Goal: Navigation & Orientation: Find specific page/section

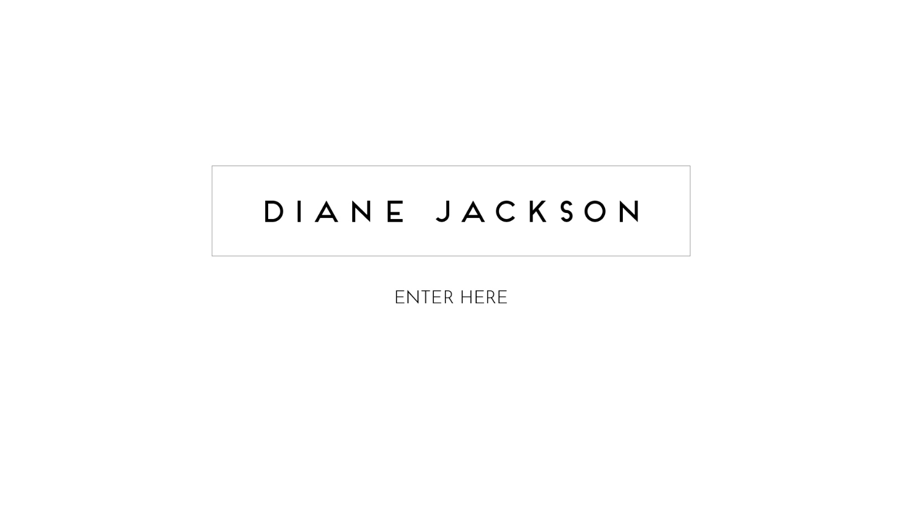
click at [472, 295] on img at bounding box center [451, 238] width 491 height 195
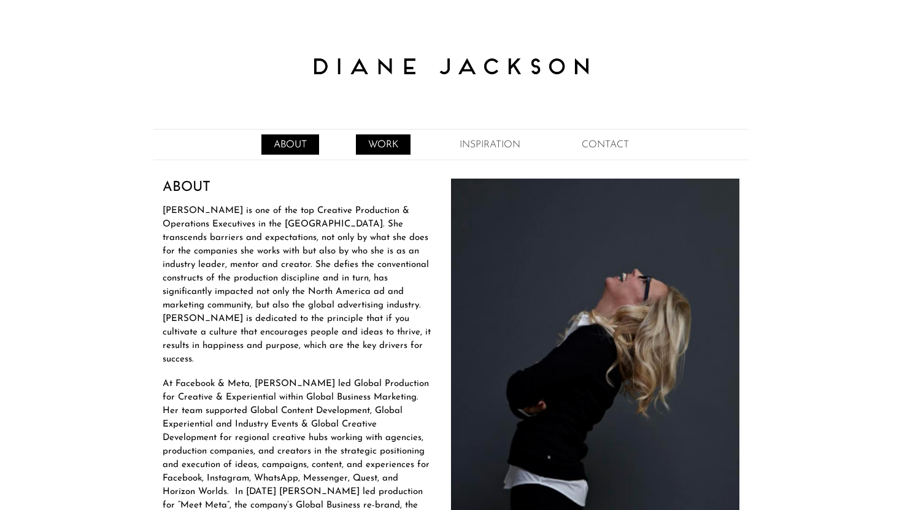
click at [384, 142] on link "WORK" at bounding box center [383, 144] width 55 height 20
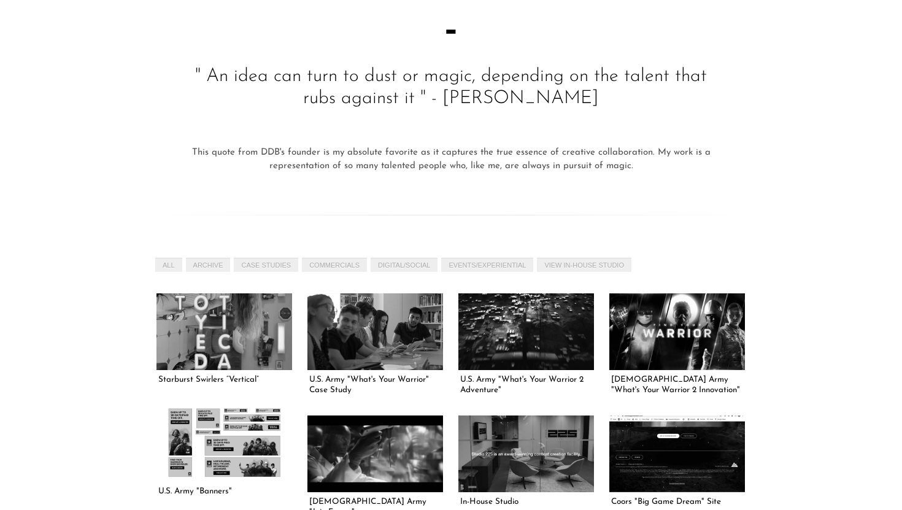
scroll to position [260, 0]
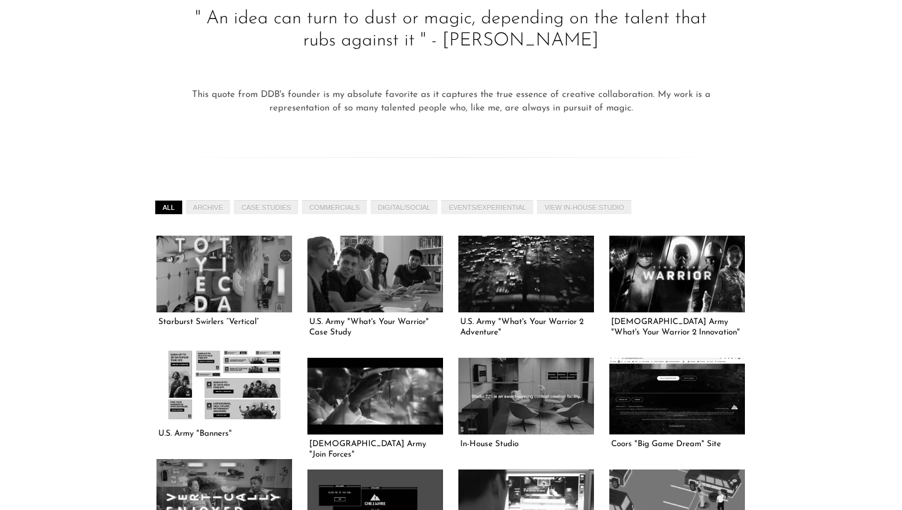
click at [175, 209] on link "All" at bounding box center [168, 207] width 27 height 14
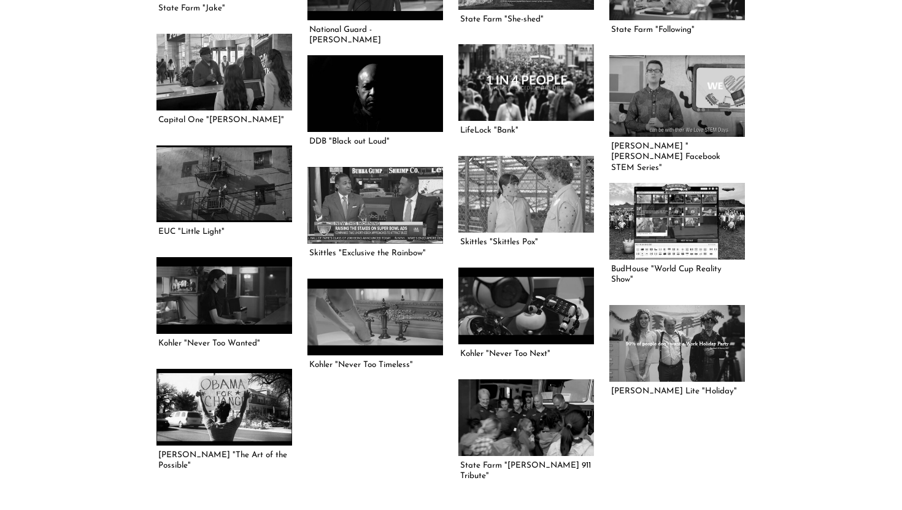
scroll to position [1594, 0]
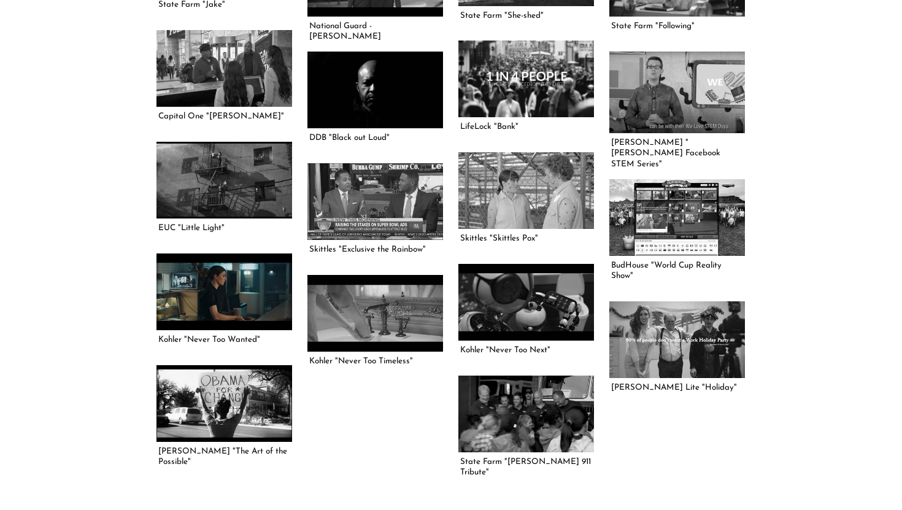
click at [236, 301] on link at bounding box center [225, 292] width 136 height 76
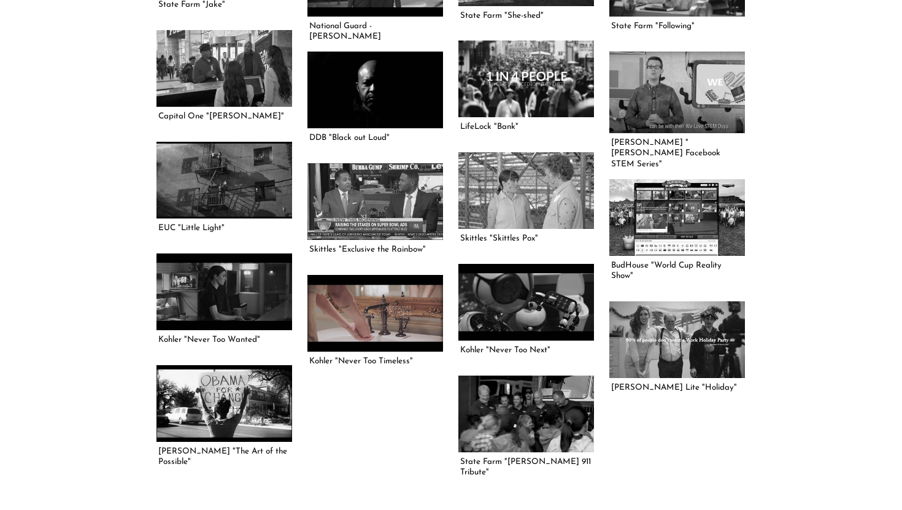
click at [407, 309] on link at bounding box center [376, 313] width 136 height 76
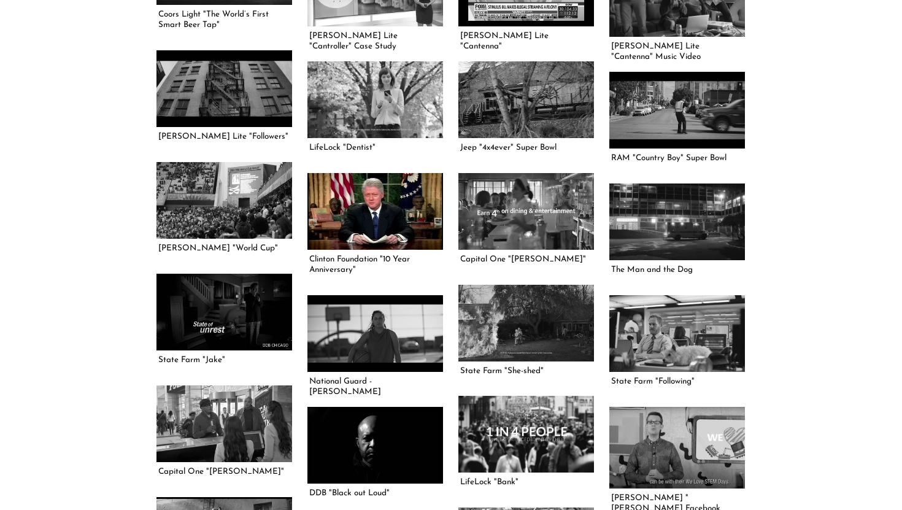
scroll to position [1240, 0]
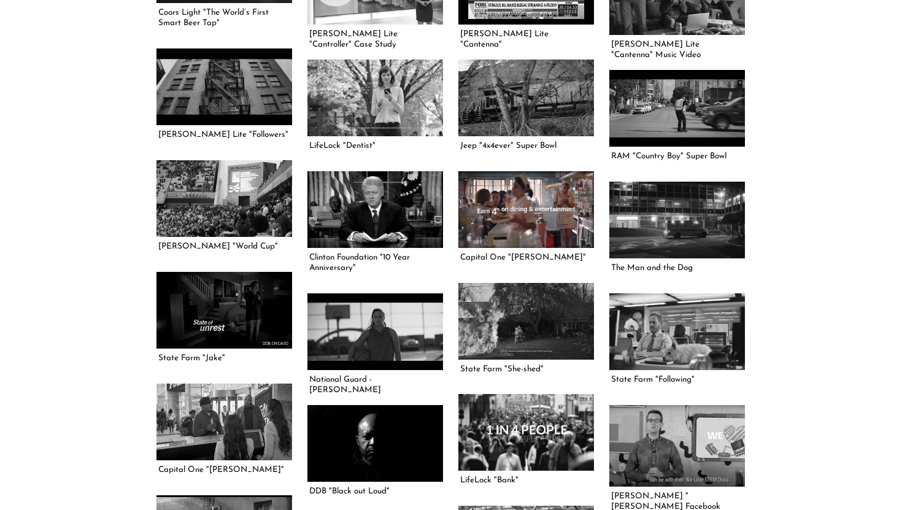
click at [535, 238] on link at bounding box center [527, 209] width 136 height 76
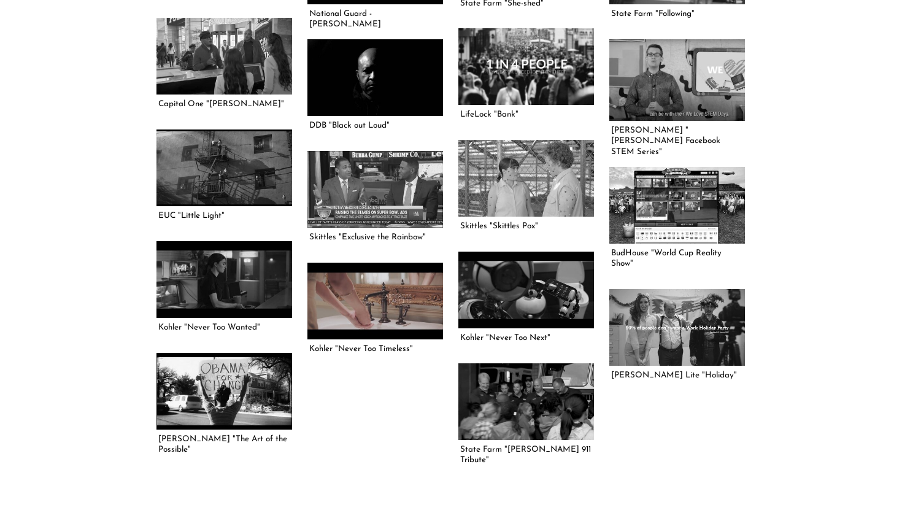
scroll to position [1608, 0]
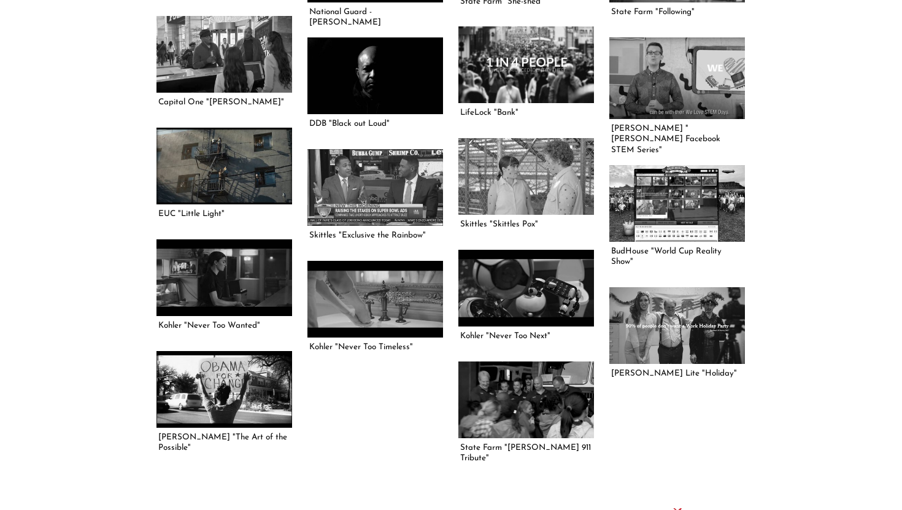
click at [252, 174] on link at bounding box center [225, 166] width 136 height 76
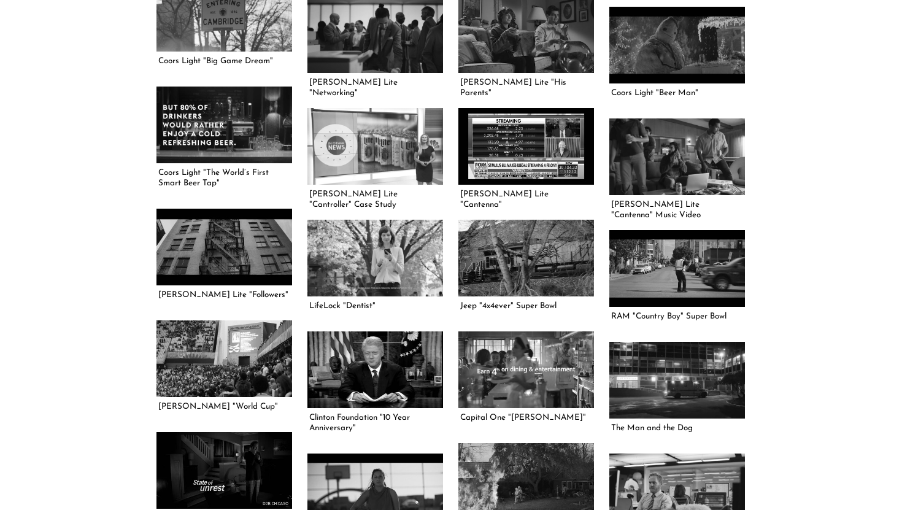
scroll to position [1068, 0]
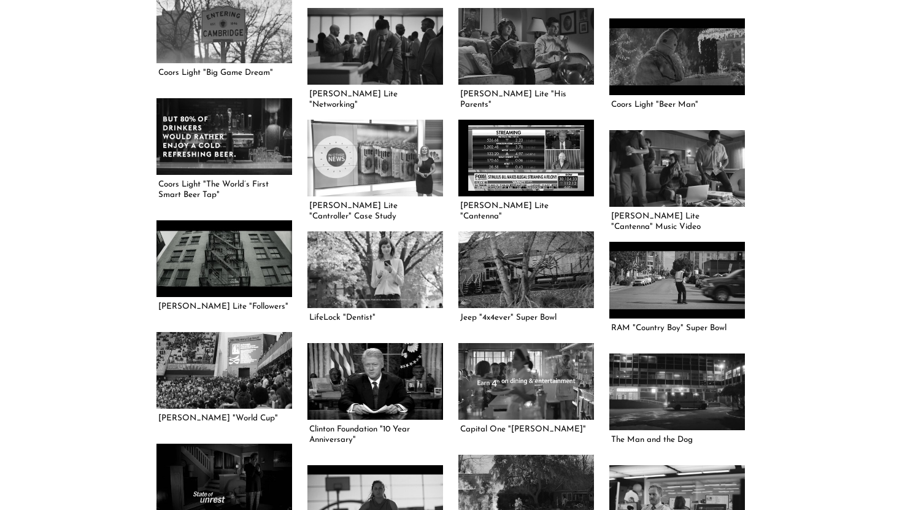
click at [234, 258] on link at bounding box center [225, 258] width 136 height 76
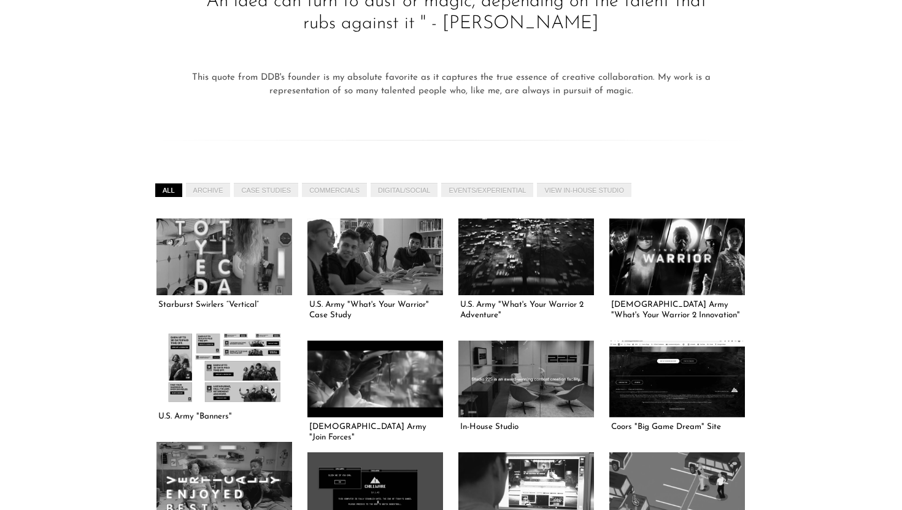
scroll to position [290, 0]
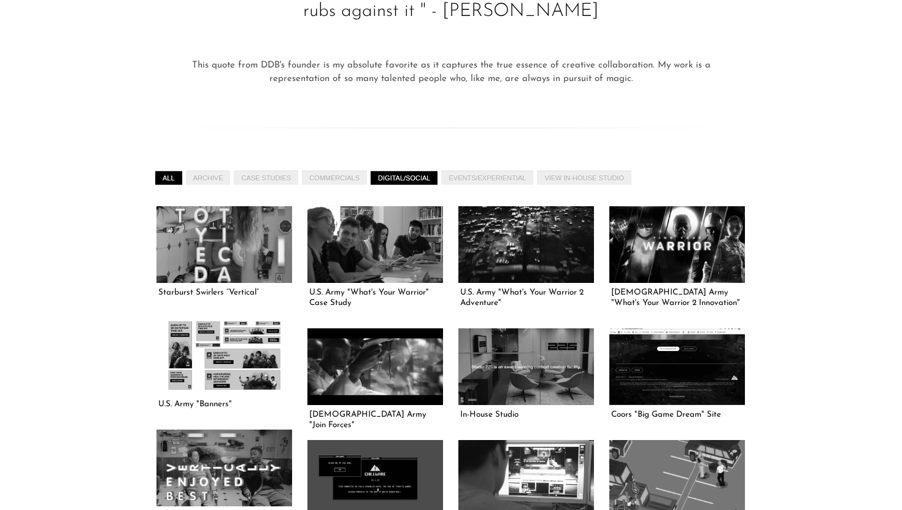
click at [401, 180] on link "DIGITAL/SOCIAL" at bounding box center [404, 178] width 67 height 14
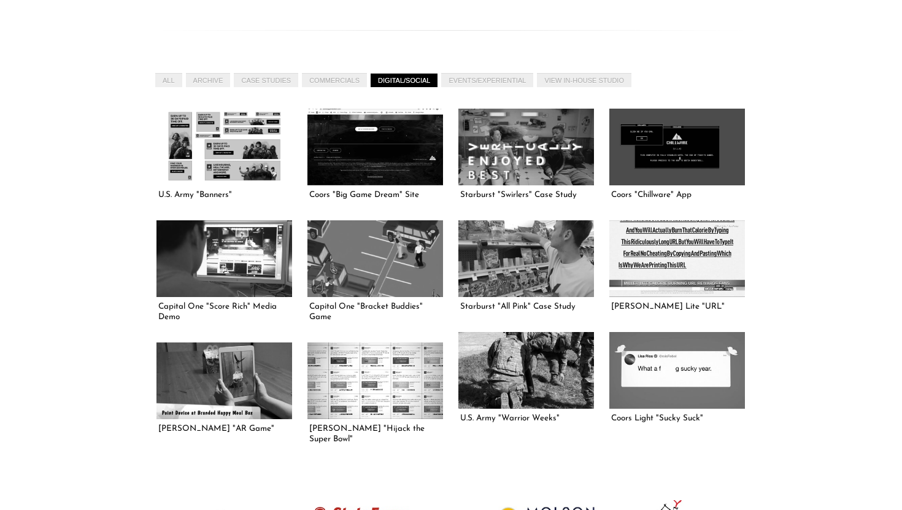
scroll to position [390, 0]
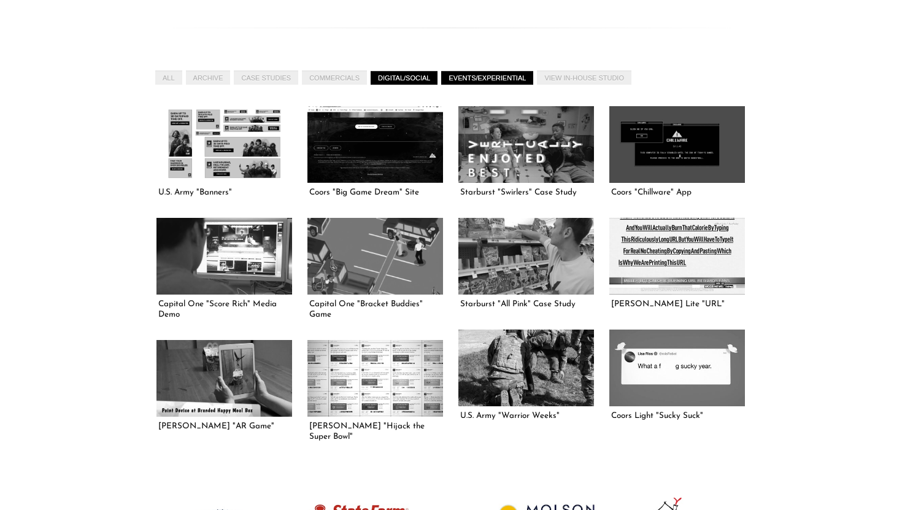
click at [494, 74] on link "EVENTS/EXPERIENTIAL" at bounding box center [487, 78] width 92 height 14
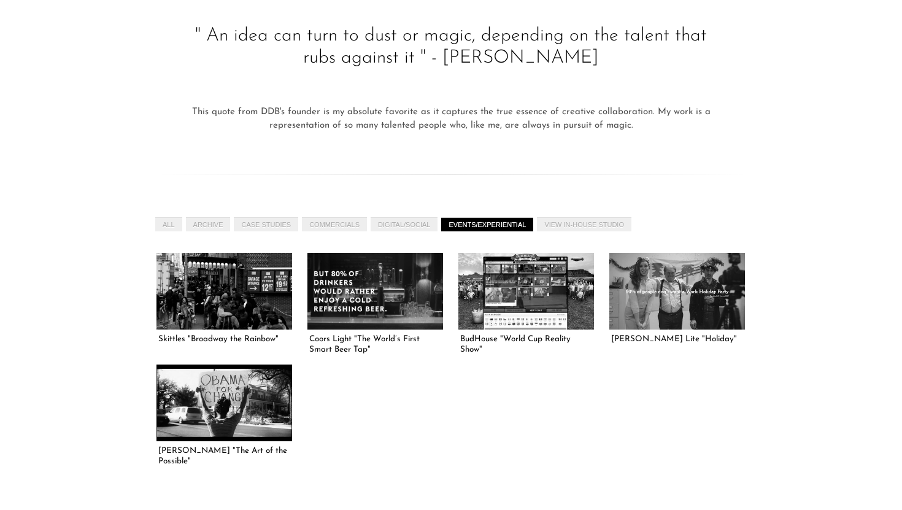
scroll to position [0, 0]
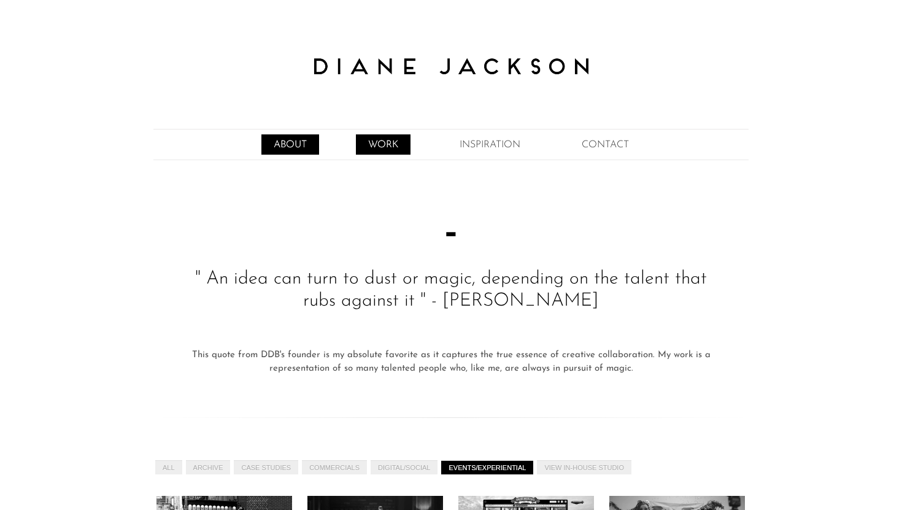
click at [283, 147] on link "ABOUT" at bounding box center [290, 144] width 58 height 20
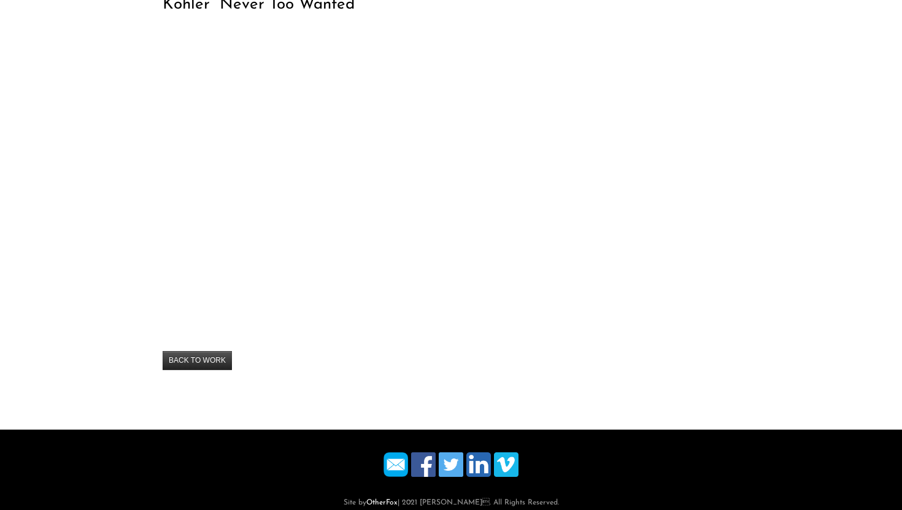
scroll to position [200, 0]
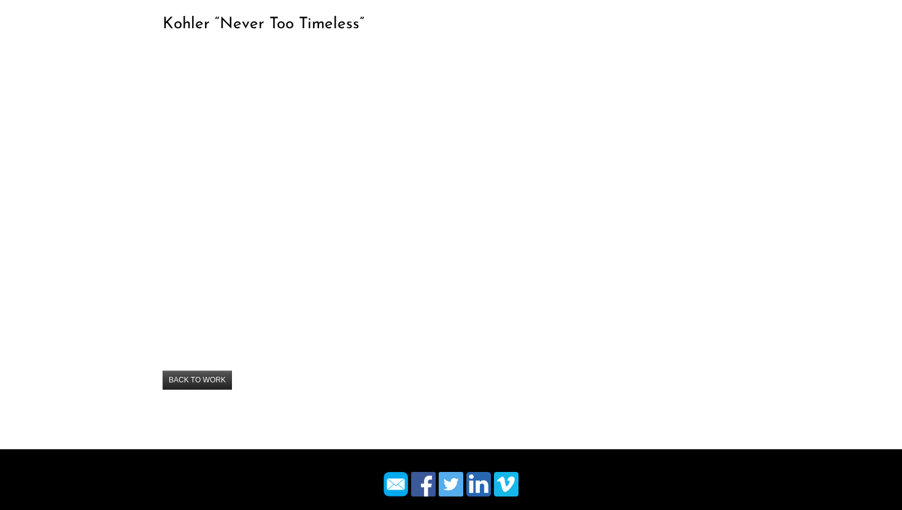
scroll to position [168, 0]
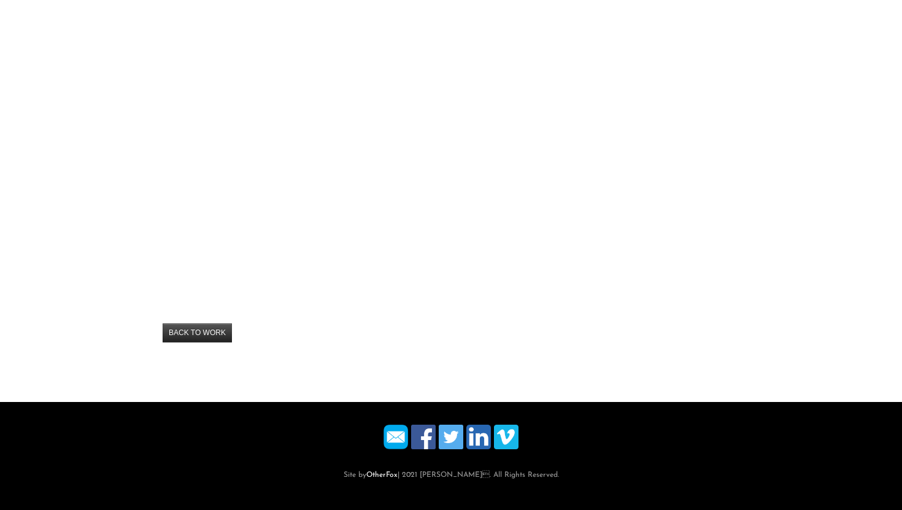
scroll to position [210, 0]
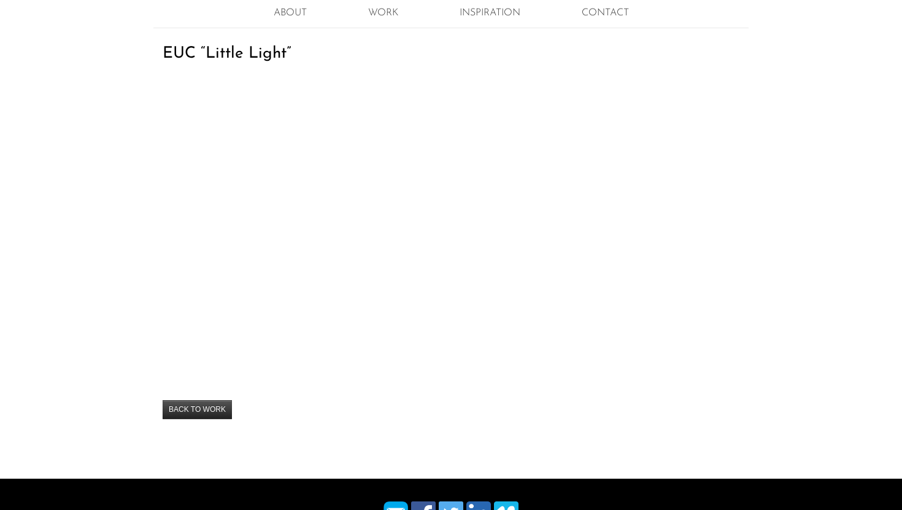
scroll to position [152, 0]
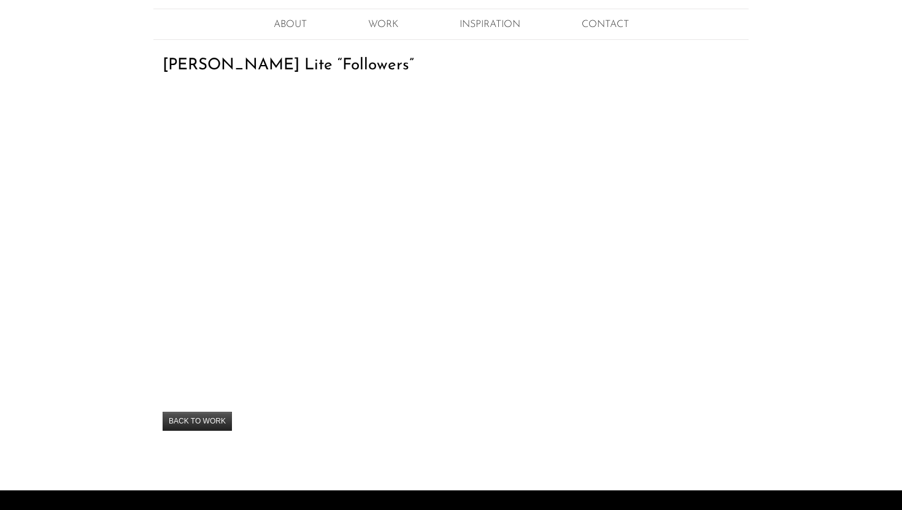
scroll to position [121, 0]
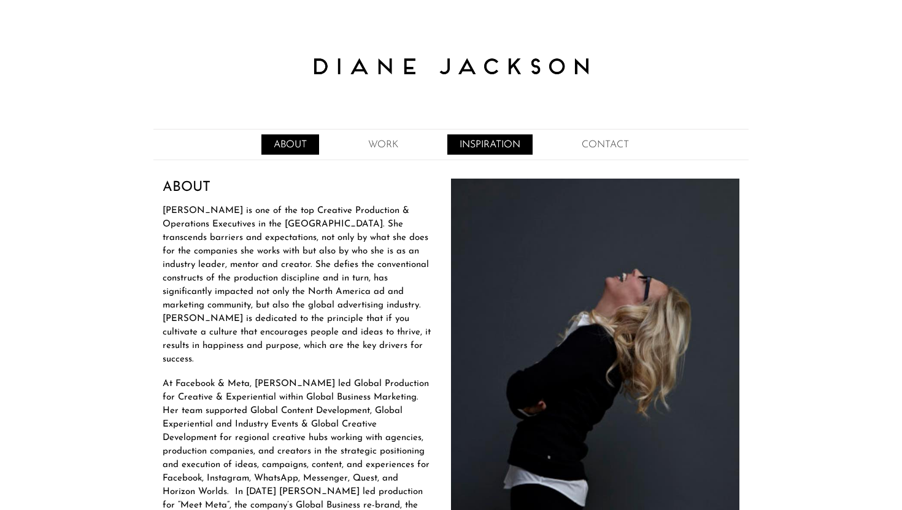
click at [473, 144] on link "INSPIRATION" at bounding box center [489, 144] width 85 height 20
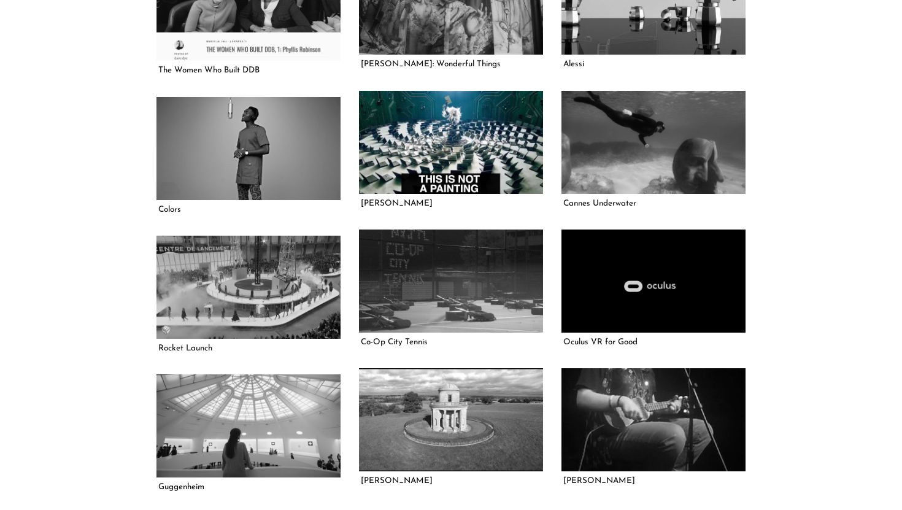
scroll to position [438, 0]
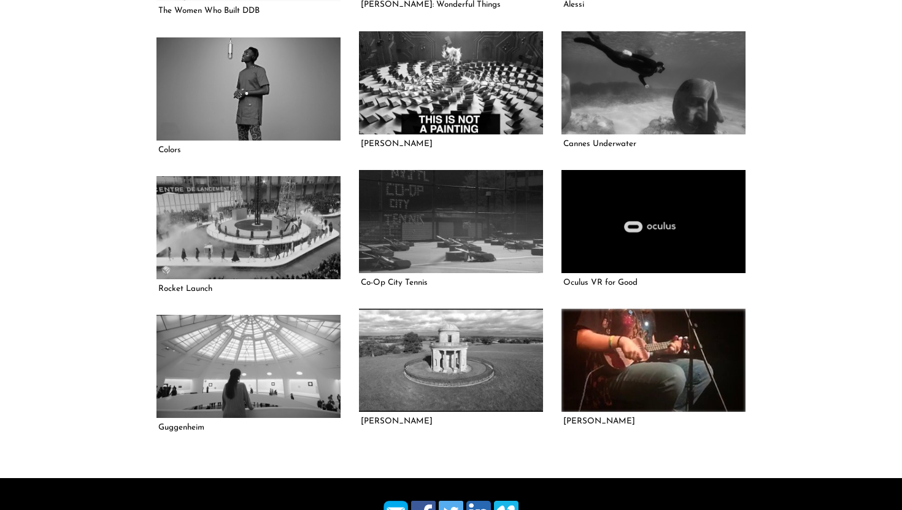
click at [651, 371] on link at bounding box center [654, 361] width 184 height 104
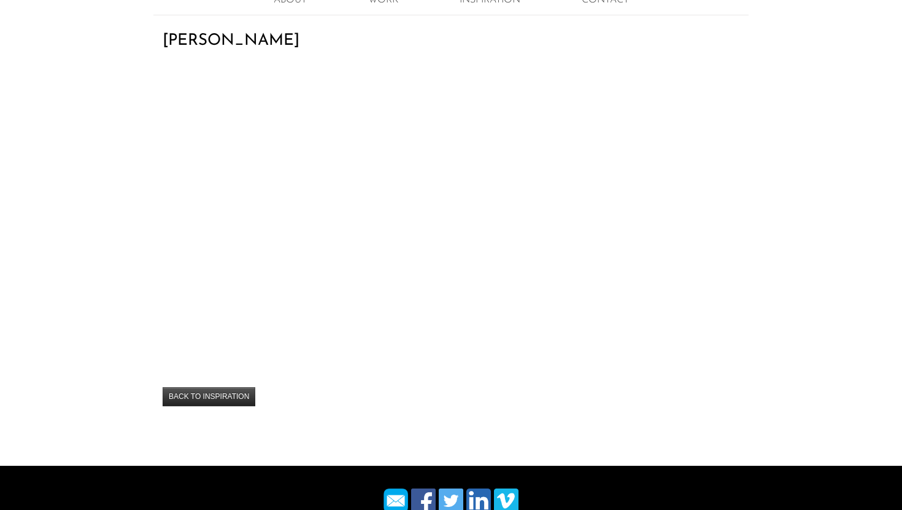
scroll to position [145, 0]
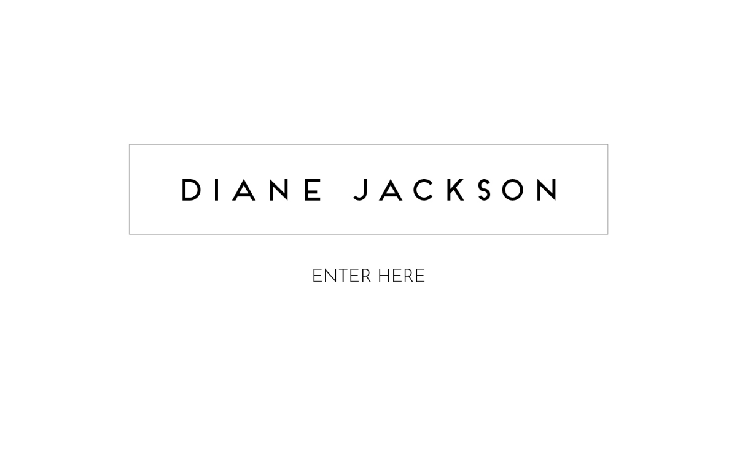
click at [653, 69] on div at bounding box center [368, 204] width 577 height 381
